Goal: Task Accomplishment & Management: Manage account settings

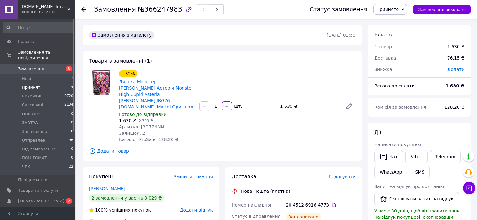
scroll to position [175, 0]
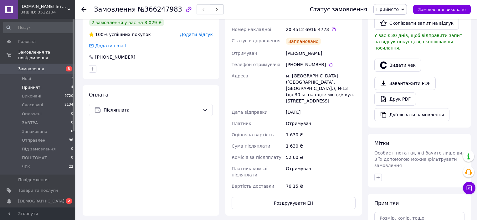
click at [40, 83] on li "Прийняті 4" at bounding box center [38, 87] width 77 height 9
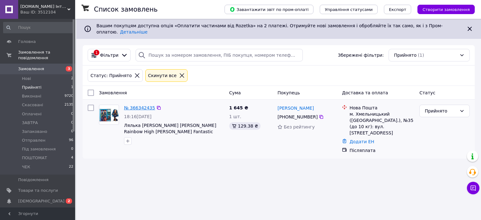
click at [144, 105] on link "№ 366342435" at bounding box center [139, 107] width 31 height 5
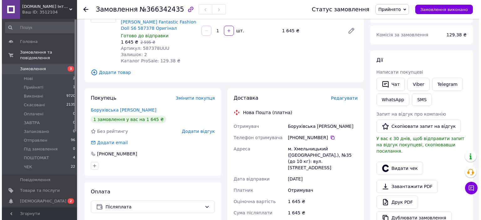
scroll to position [75, 0]
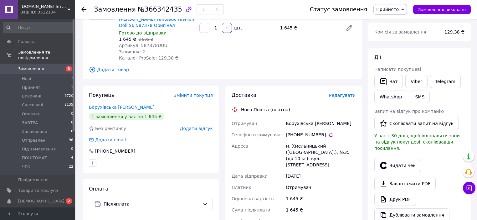
click at [338, 95] on span "Редагувати" at bounding box center [342, 95] width 27 height 5
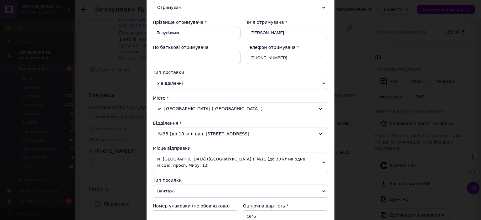
scroll to position [100, 0]
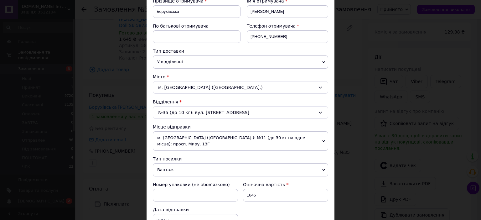
click at [317, 137] on span "м. [GEOGRAPHIC_DATA] ([GEOGRAPHIC_DATA].): №11 (до 30 кг на одне місце): просп.…" at bounding box center [240, 140] width 175 height 19
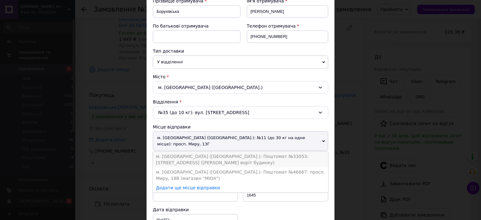
click at [293, 151] on li "м. [GEOGRAPHIC_DATA] ([GEOGRAPHIC_DATA].): Поштомат №33053: [STREET_ADDRESS] ([…" at bounding box center [240, 159] width 175 height 16
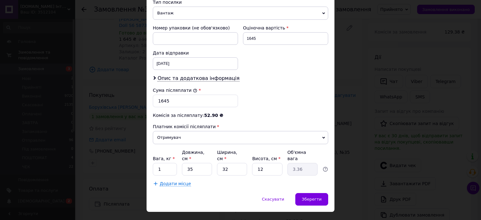
scroll to position [262, 0]
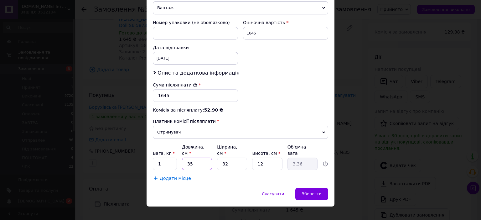
click at [200, 157] on input "35" at bounding box center [197, 163] width 30 height 13
type input "3"
type input "0.29"
type input "31"
type input "2.98"
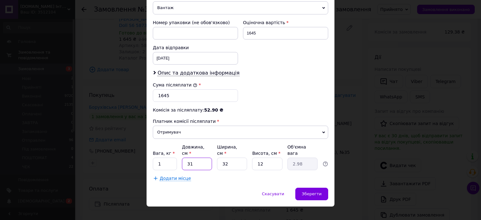
type input "31"
click at [240, 157] on input "32" at bounding box center [232, 163] width 30 height 13
type input "3"
type input "0.28"
type input "31"
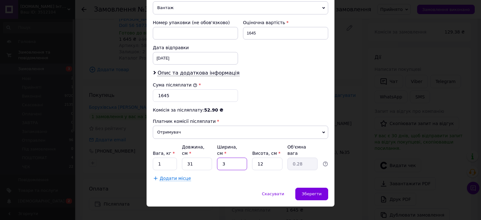
type input "2.88"
type input "31"
click at [271, 157] on input "12" at bounding box center [267, 163] width 30 height 13
type input "1"
type input "0.24"
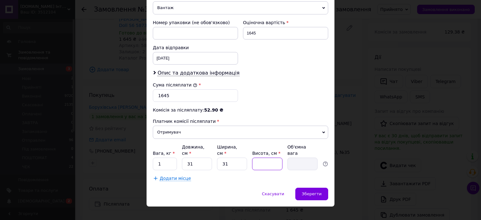
type input "8"
type input "1.92"
type input "8"
click at [307, 191] on span "Зберегти" at bounding box center [312, 193] width 20 height 5
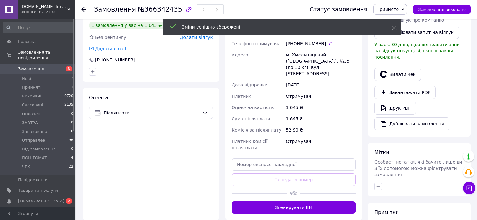
scroll to position [175, 0]
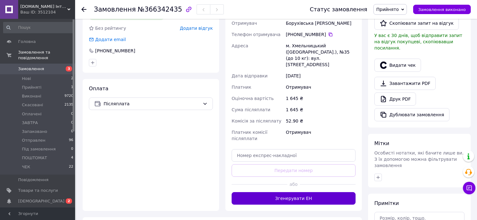
click at [290, 193] on button "Згенерувати ЕН" at bounding box center [294, 198] width 124 height 13
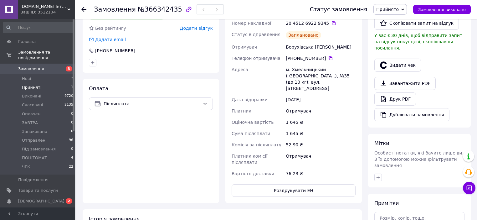
click at [43, 83] on li "Прийняті 1" at bounding box center [38, 87] width 77 height 9
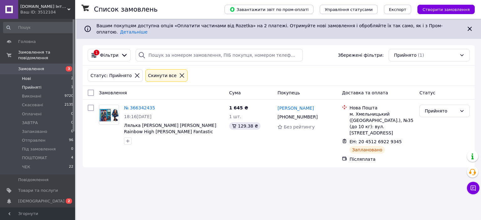
click at [43, 75] on li "Нові 2" at bounding box center [38, 78] width 77 height 9
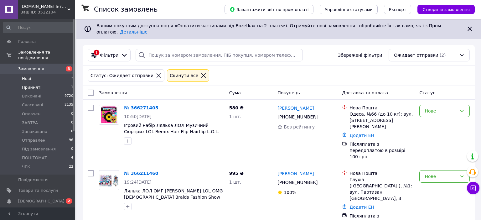
click at [41, 83] on li "Прийняті 1" at bounding box center [38, 87] width 77 height 9
